Goal: Task Accomplishment & Management: Manage account settings

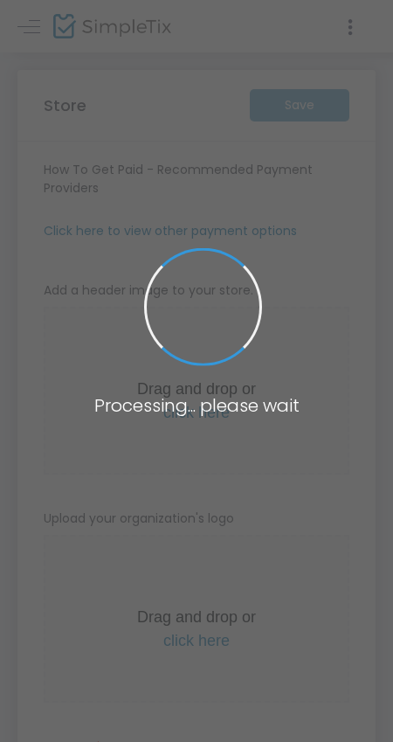
type input "[URL]"
radio input "true"
radio input "false"
radio input "true"
type input "TrustBank"
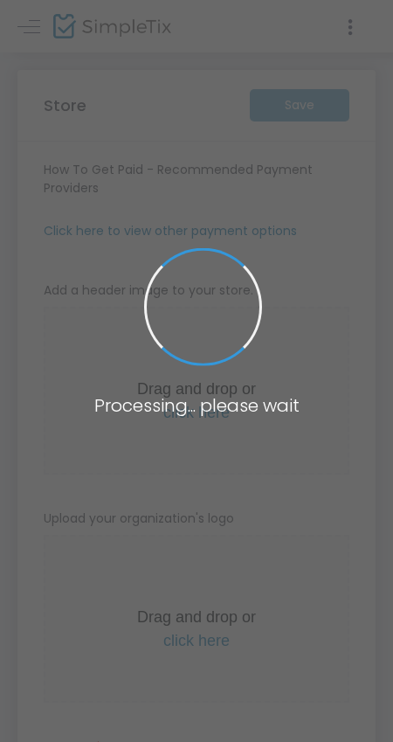
type input "4807782642"
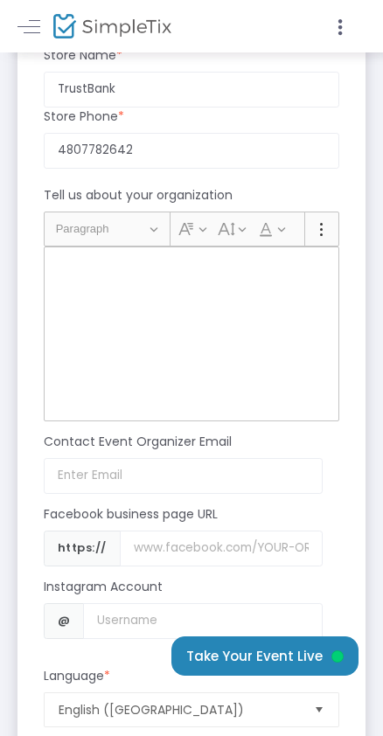
scroll to position [1693, 0]
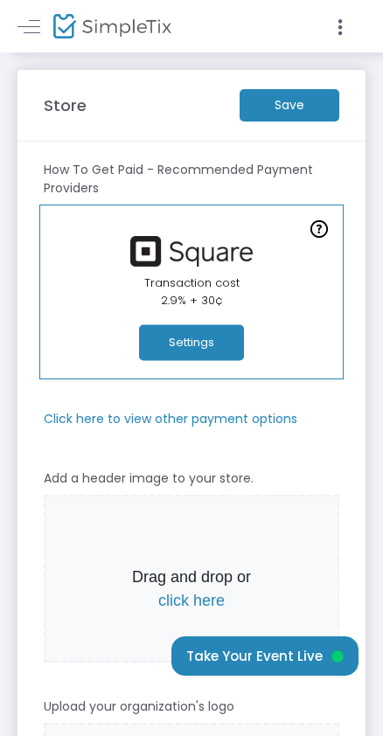
click at [286, 103] on m-button "Save" at bounding box center [290, 105] width 100 height 32
